Goal: Information Seeking & Learning: Learn about a topic

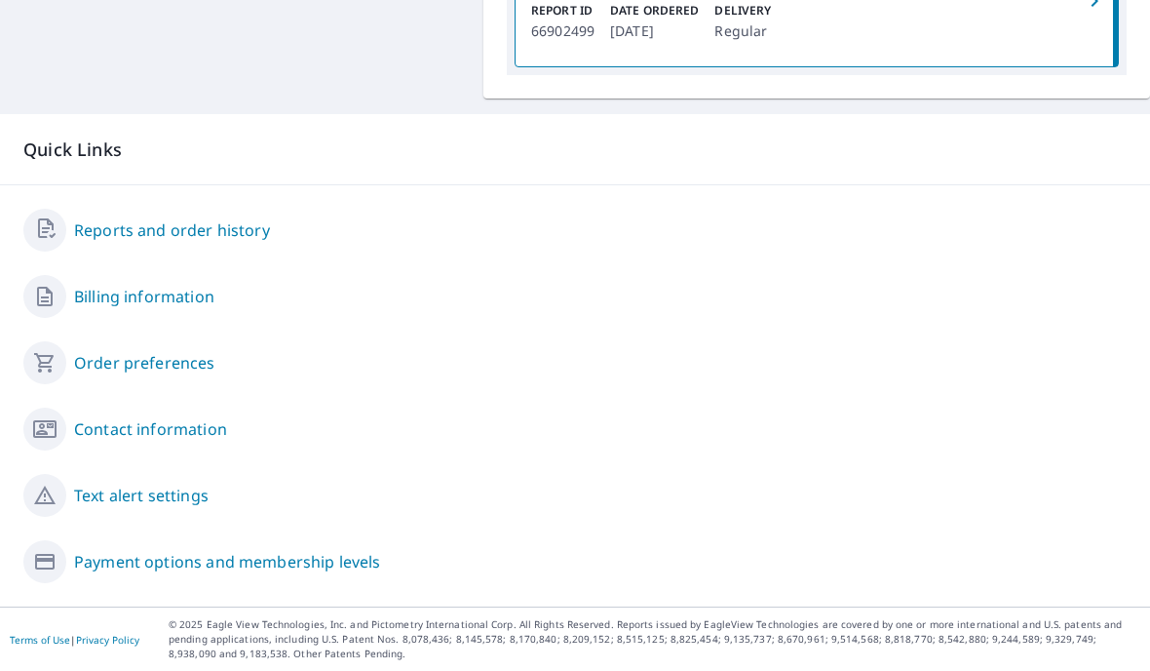
scroll to position [941, 0]
click at [181, 308] on link "Billing information" at bounding box center [144, 296] width 140 height 23
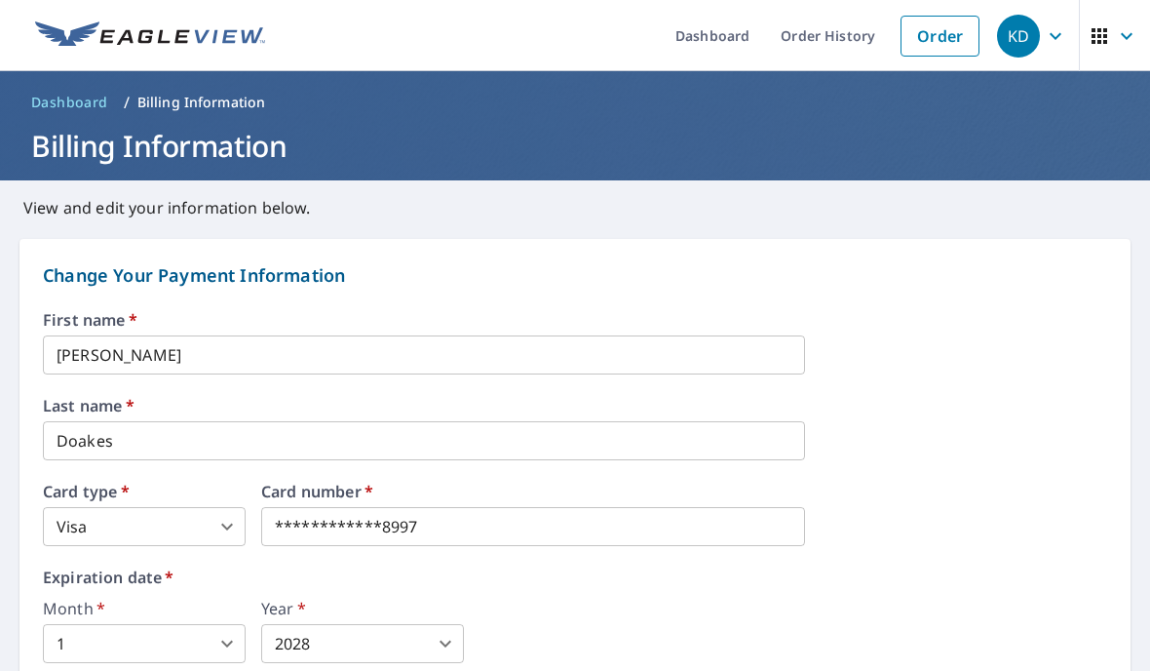
click at [1122, 41] on icon "button" at bounding box center [1126, 35] width 23 height 23
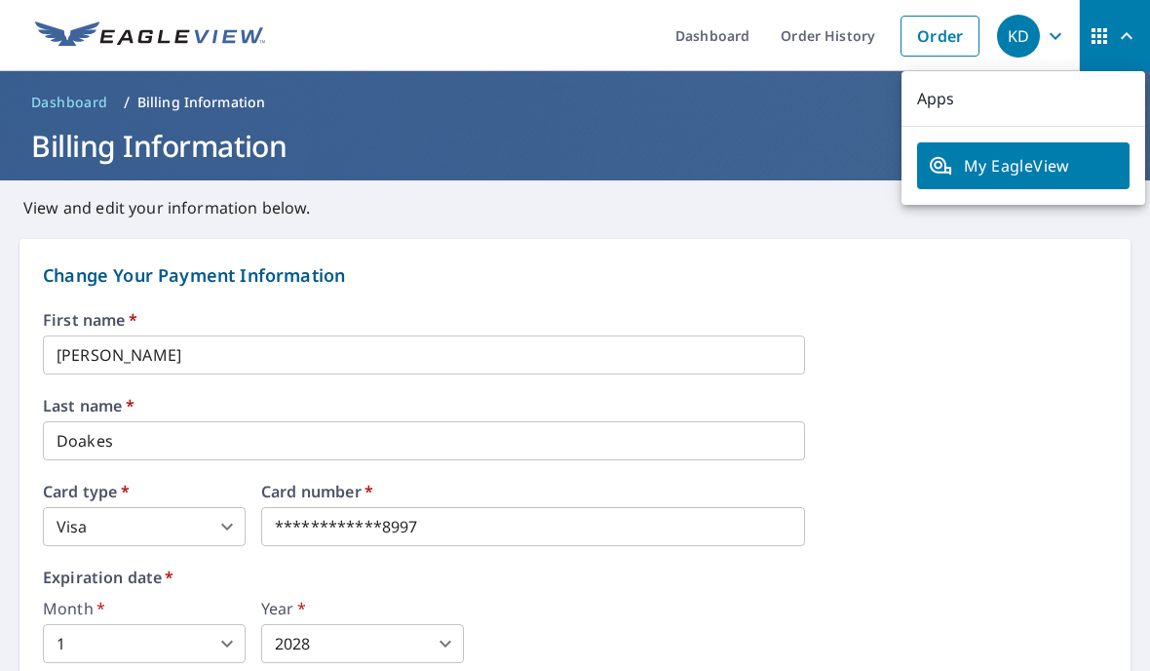
click at [1050, 34] on icon "button" at bounding box center [1055, 35] width 23 height 23
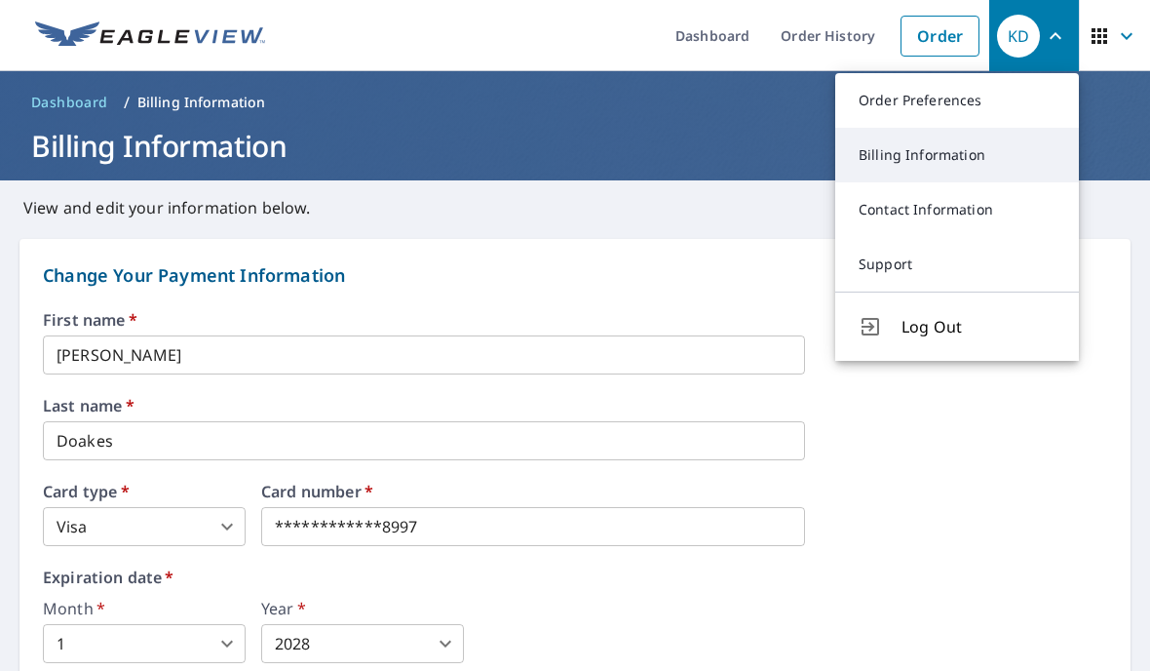
click at [965, 158] on link "Billing Information" at bounding box center [957, 155] width 244 height 55
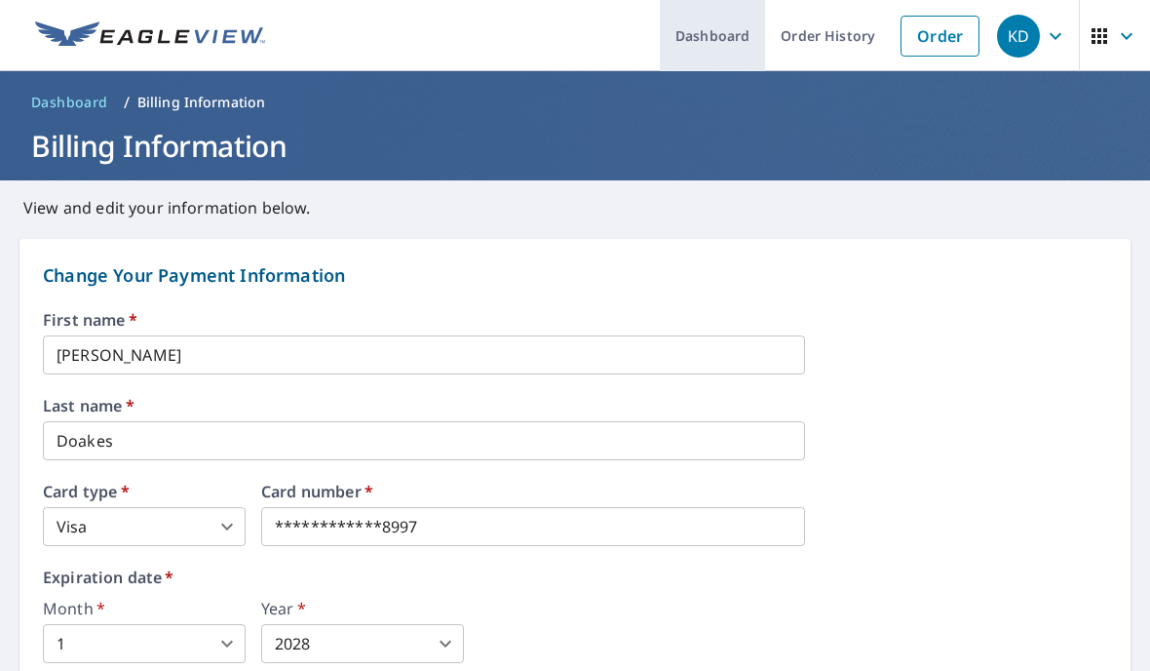
click at [723, 32] on link "Dashboard" at bounding box center [712, 35] width 105 height 71
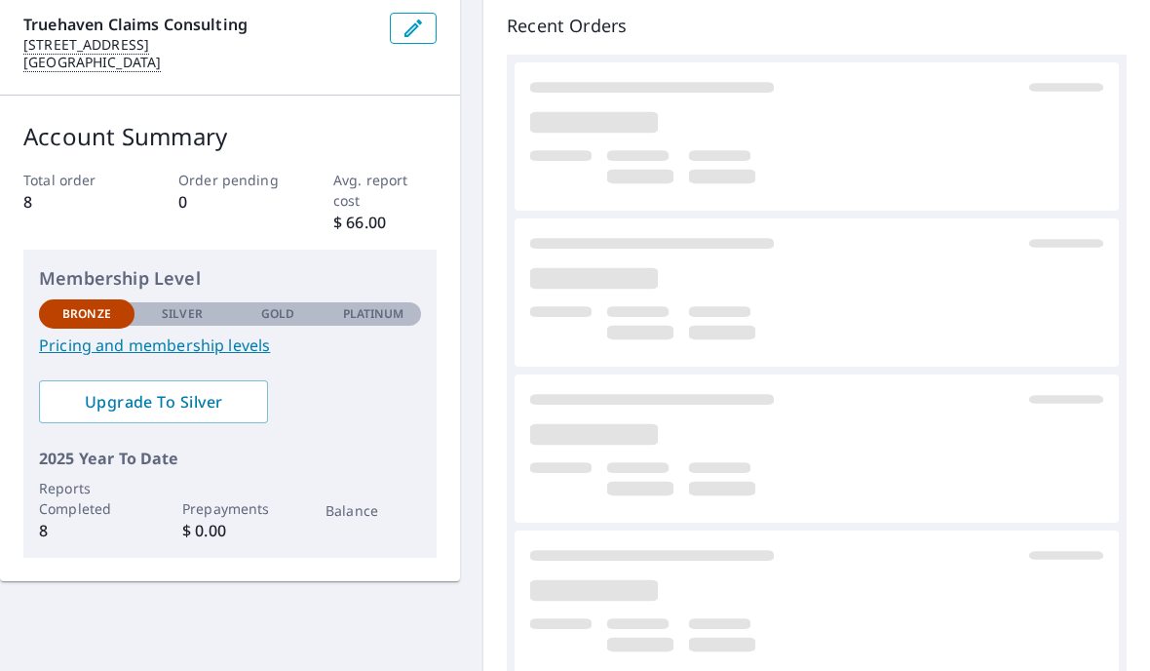
scroll to position [192, 0]
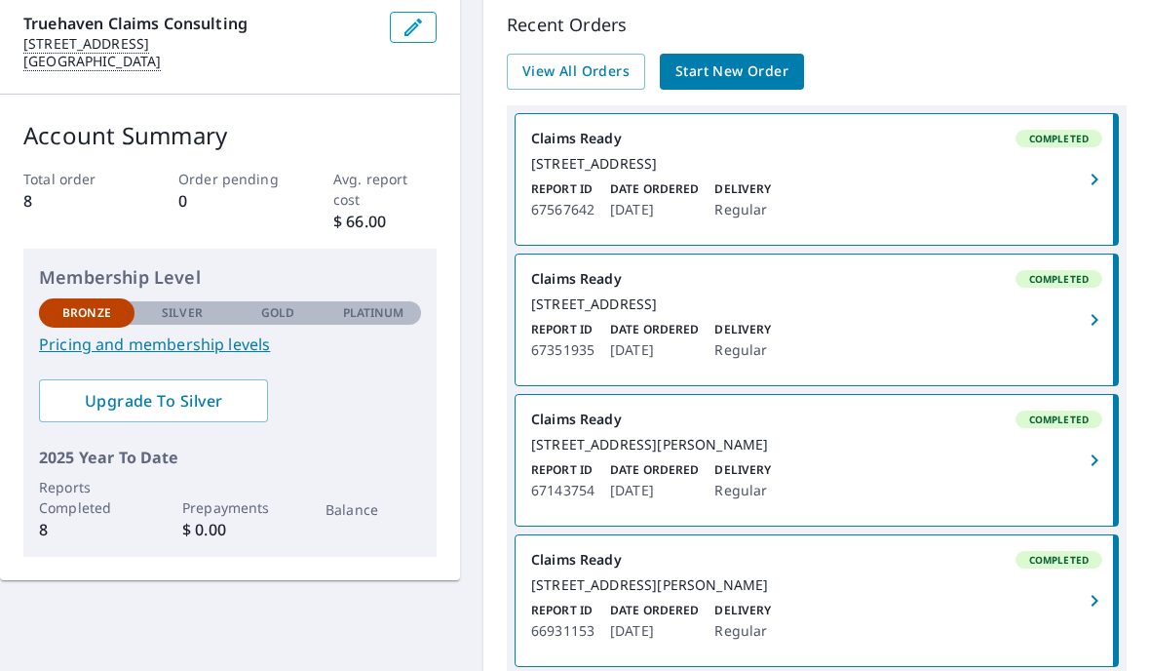
click at [224, 346] on link "Pricing and membership levels" at bounding box center [230, 343] width 382 height 23
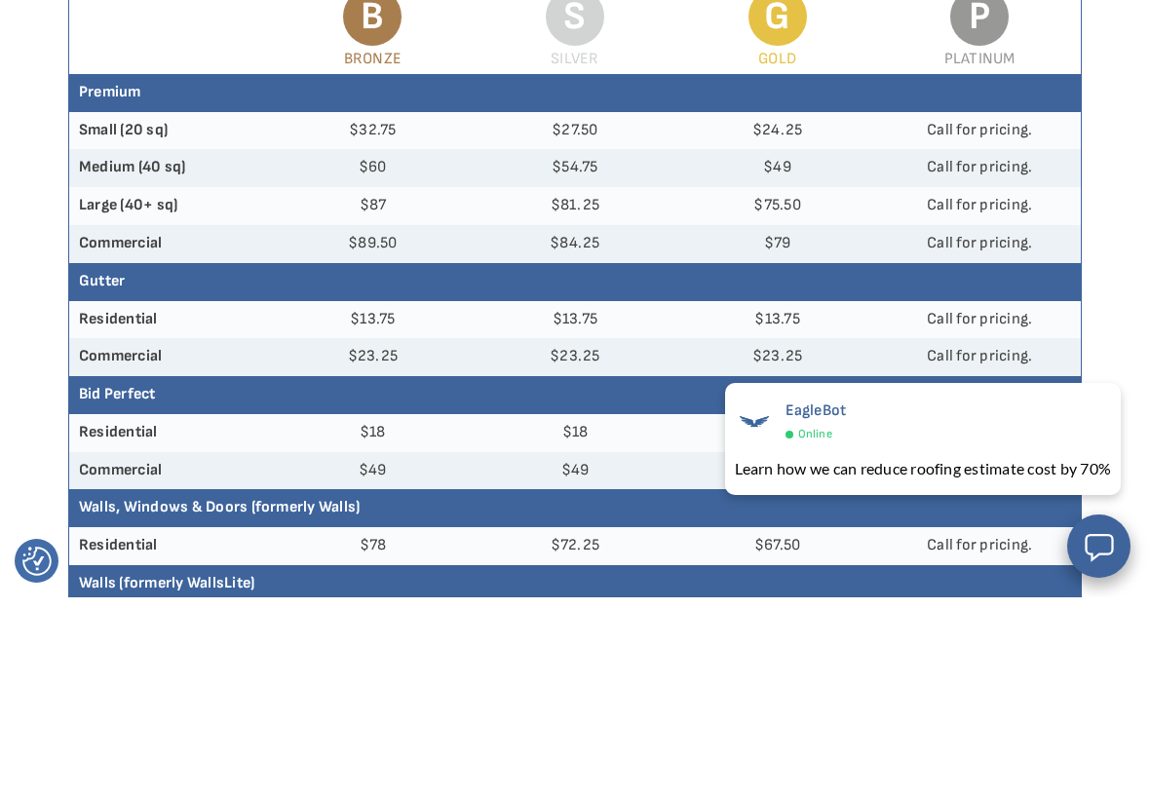
scroll to position [191, 0]
